Goal: Find specific page/section: Find specific page/section

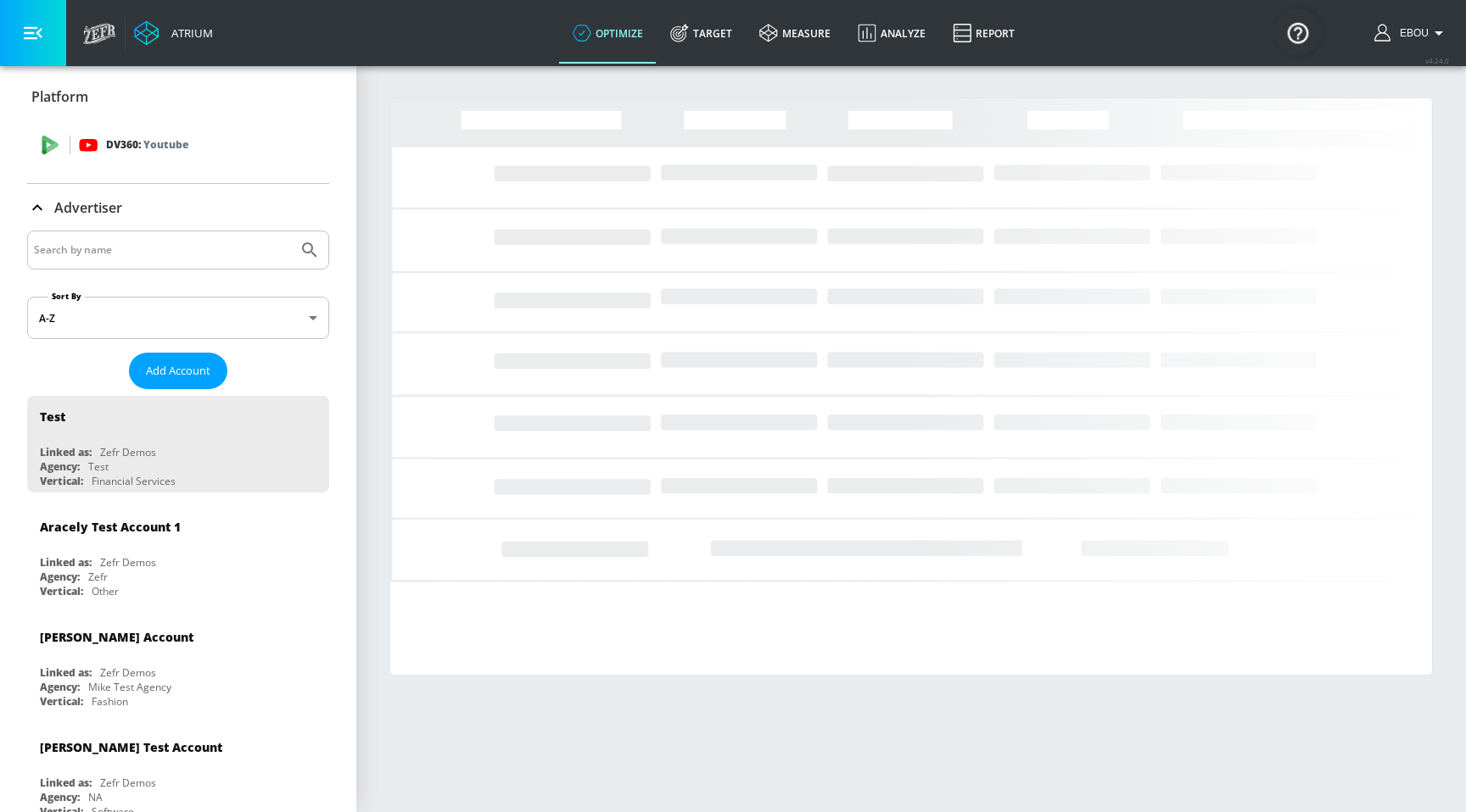
click at [209, 141] on div "DV360: Youtube" at bounding box center [197, 145] width 237 height 19
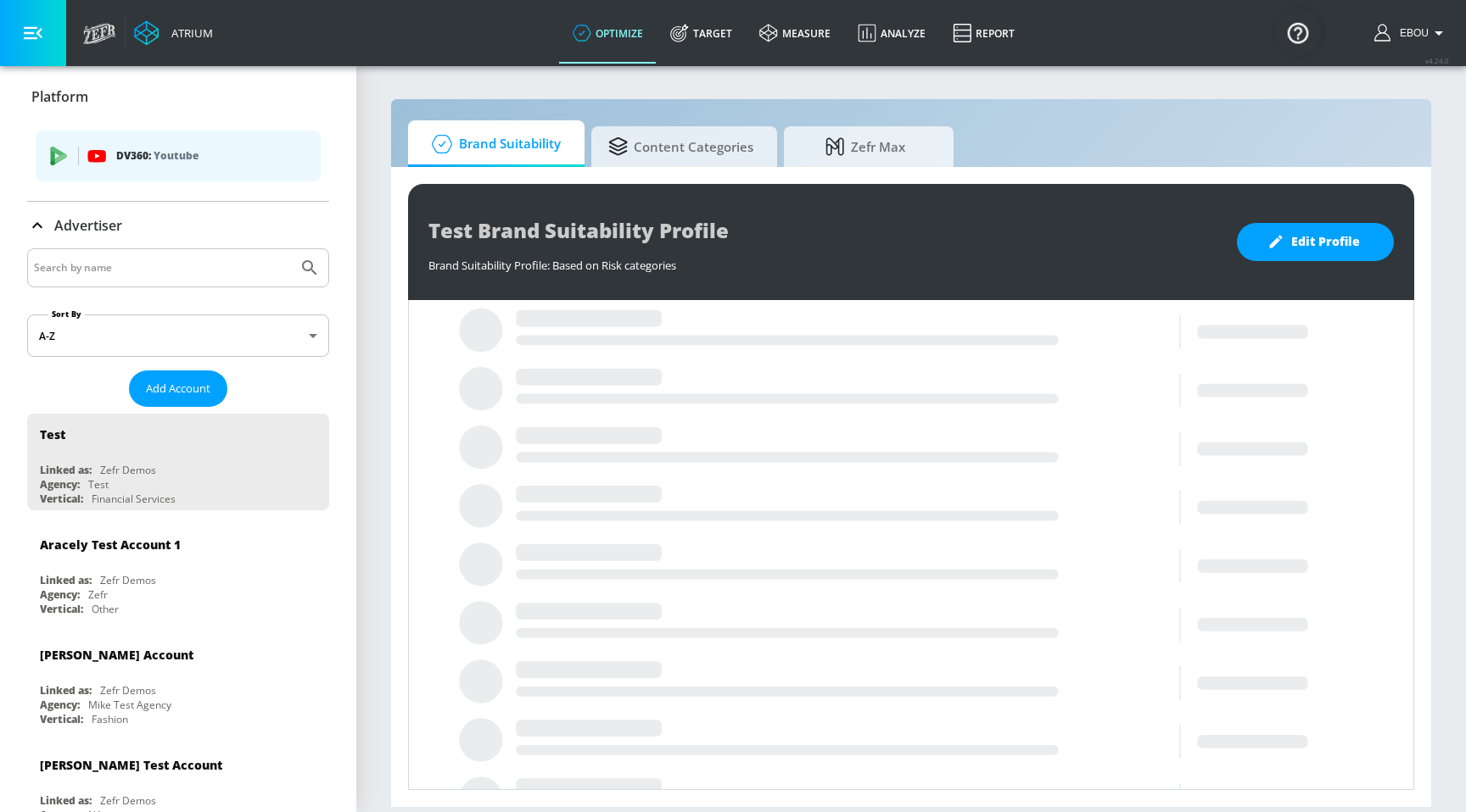
click at [218, 159] on p "DV360: Youtube" at bounding box center [211, 156] width 191 height 19
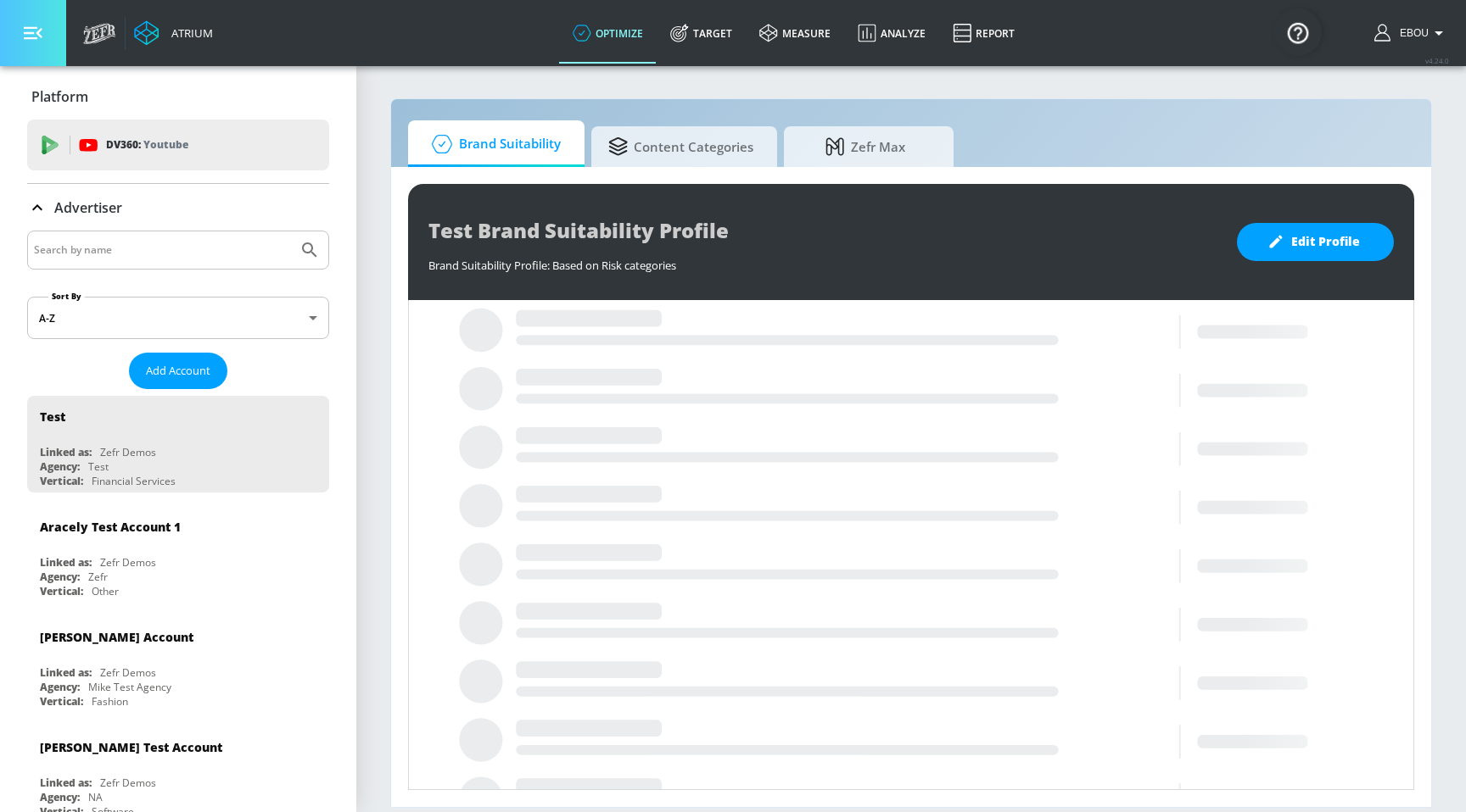
click at [40, 44] on button "button" at bounding box center [33, 33] width 66 height 66
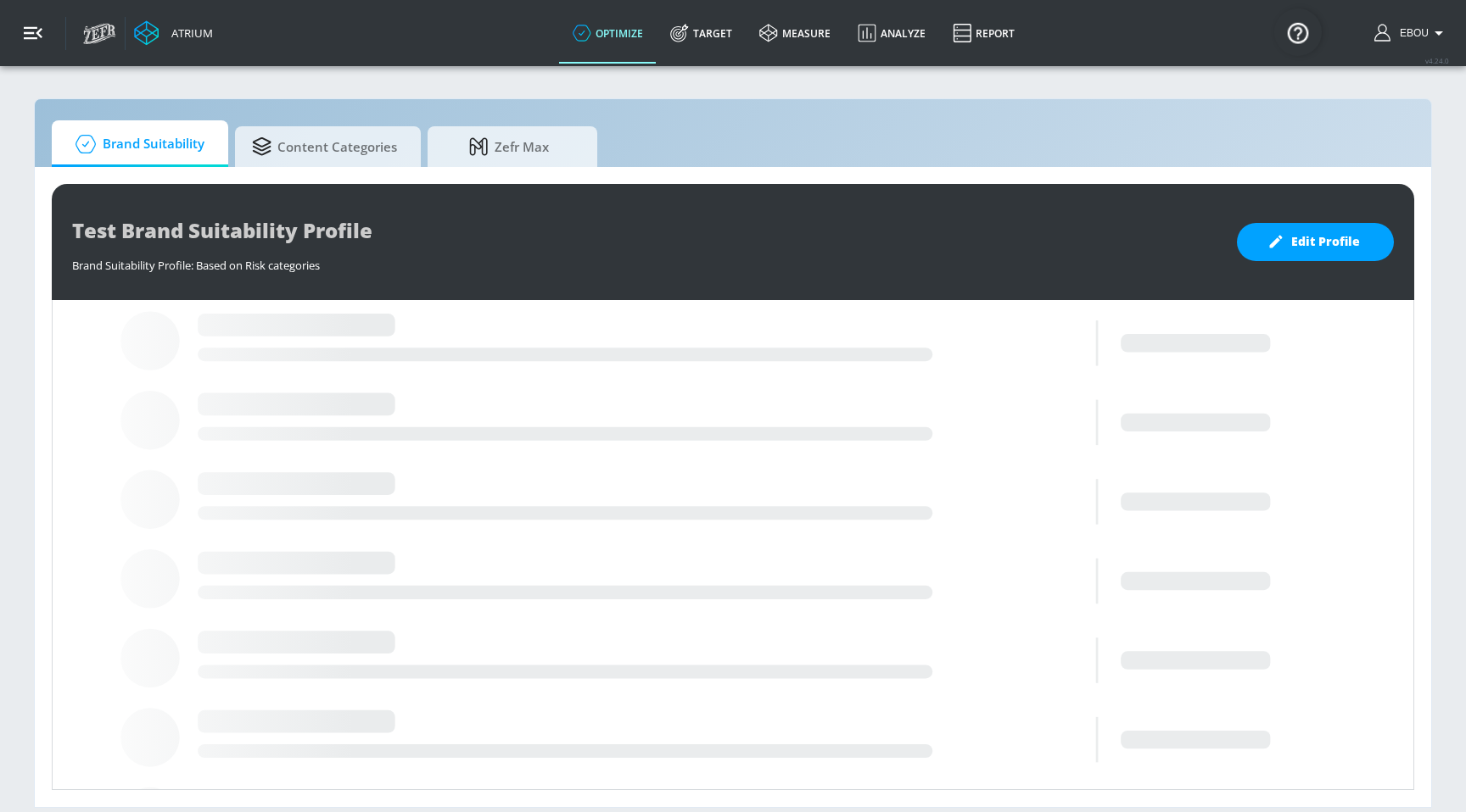
click at [40, 44] on button "button" at bounding box center [33, 33] width 66 height 66
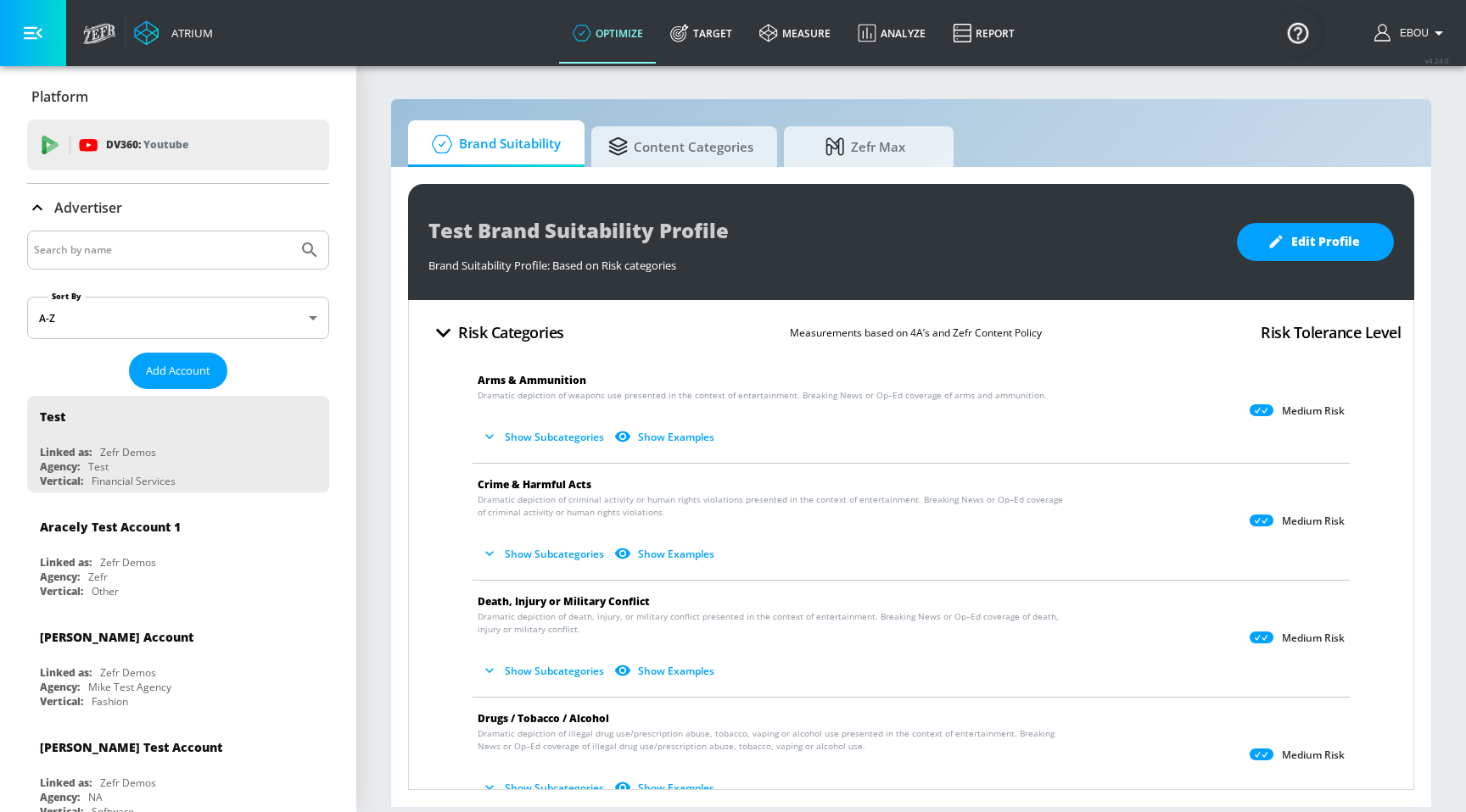
click at [110, 46] on div "Atrium" at bounding box center [148, 33] width 147 height 66
click at [106, 35] on icon at bounding box center [99, 33] width 33 height 21
click at [999, 31] on link "Report" at bounding box center [983, 33] width 89 height 61
